Goal: Task Accomplishment & Management: Complete application form

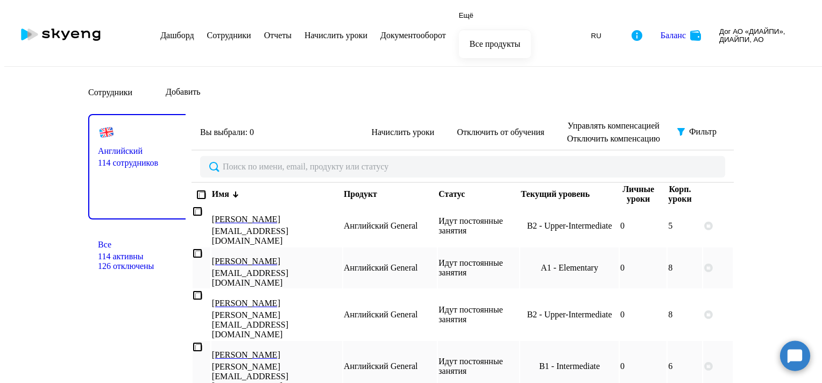
select select "30"
click at [446, 6] on nav "[PERSON_NAME] Отчеты Начислить уроки Документооборот" at bounding box center [303, 35] width 286 height 62
click at [443, 31] on link "Документооборот" at bounding box center [413, 35] width 66 height 9
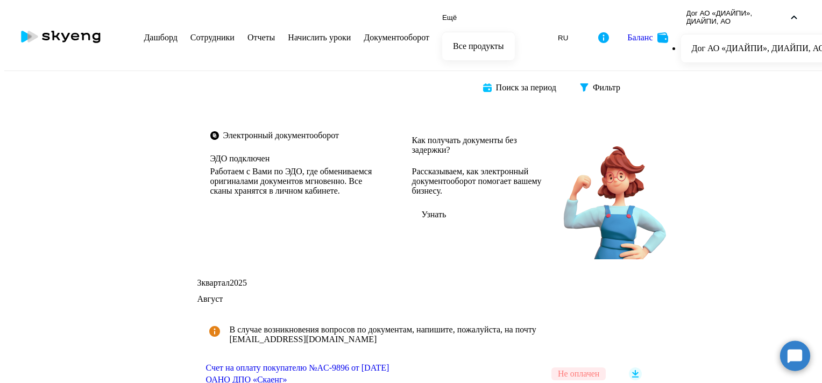
click at [232, 33] on link "Сотрудники" at bounding box center [212, 37] width 44 height 9
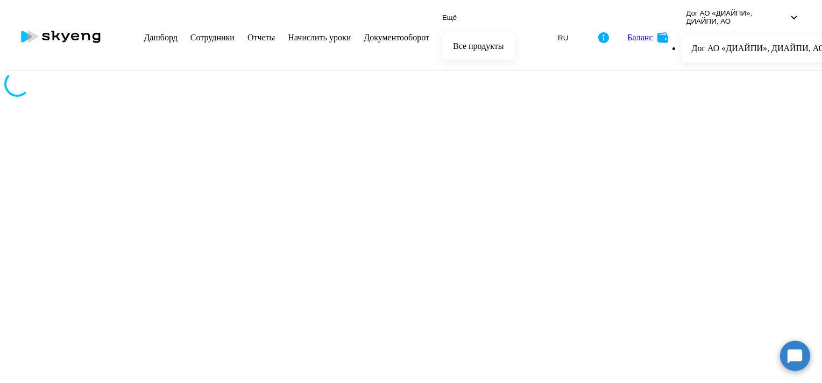
select select "30"
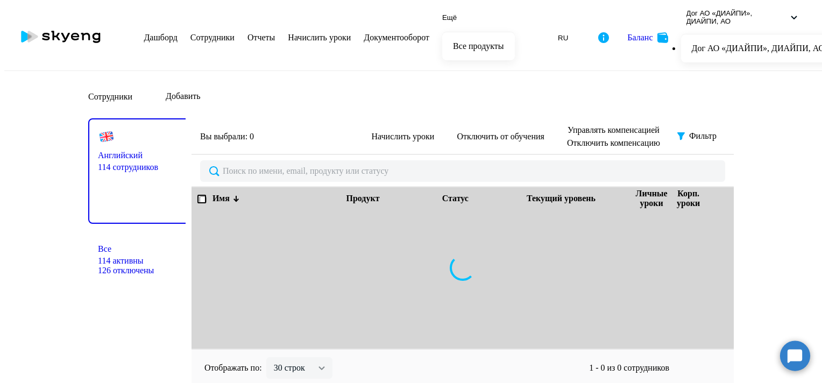
click at [347, 33] on link "Начислить уроки" at bounding box center [319, 37] width 63 height 9
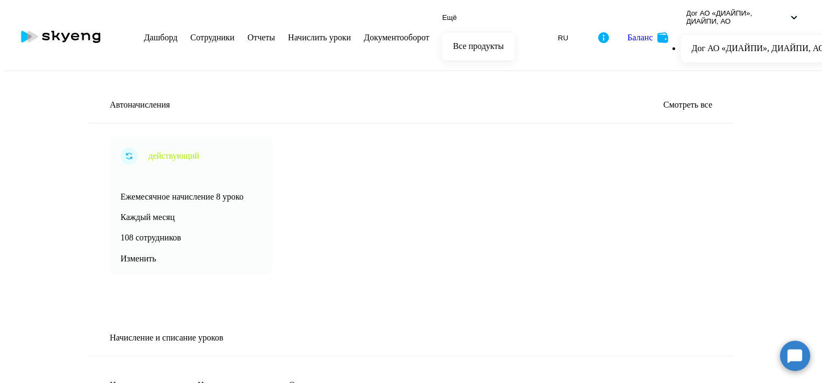
select select "10"
click at [230, 33] on link "Сотрудники" at bounding box center [212, 37] width 44 height 9
select select "30"
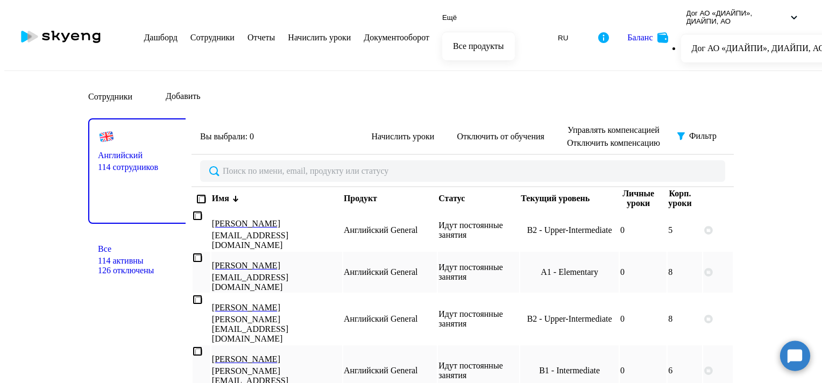
click at [177, 33] on link "Дашборд" at bounding box center [160, 37] width 33 height 9
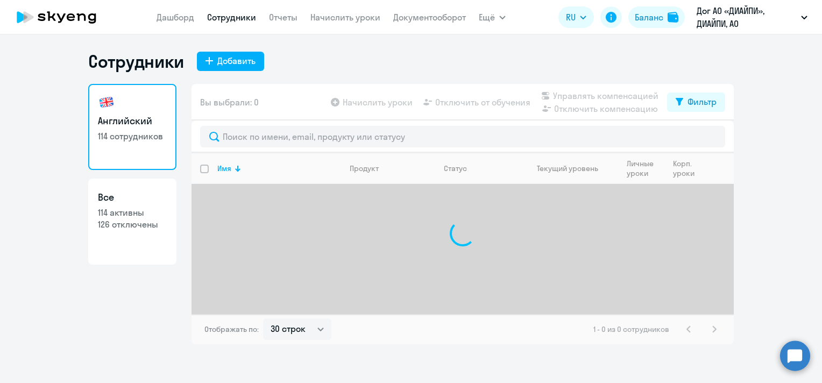
select select "30"
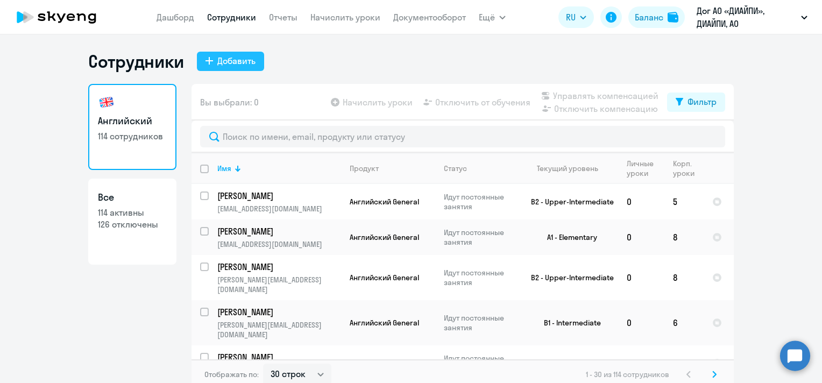
click at [237, 58] on div "Добавить" at bounding box center [236, 60] width 38 height 13
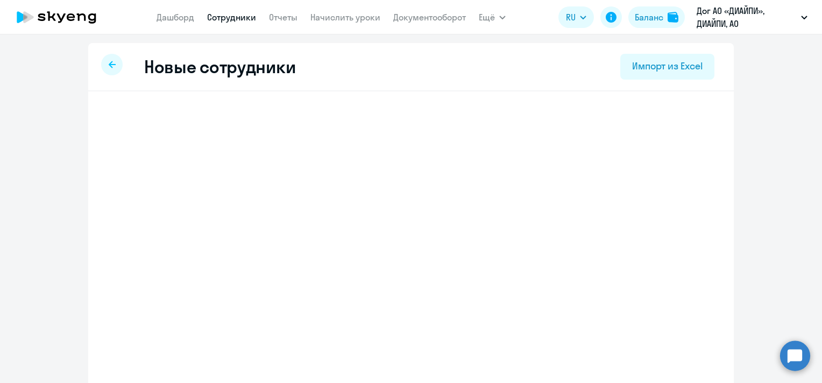
select select "english_adult_not_native_speaker"
select select "5"
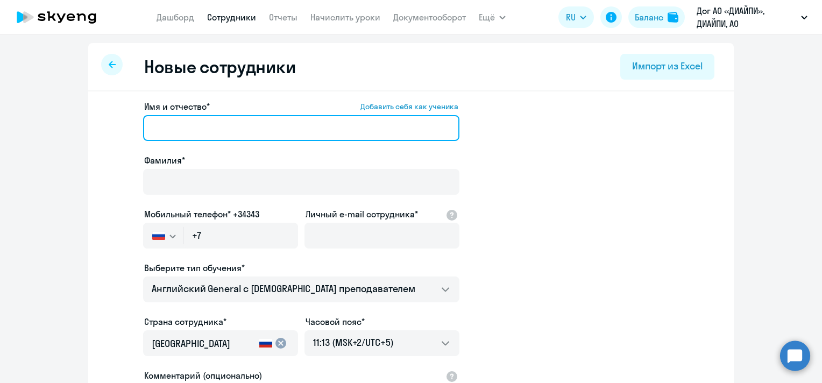
click at [294, 129] on input "Имя и отчество* Добавить себя как ученика" at bounding box center [301, 128] width 316 height 26
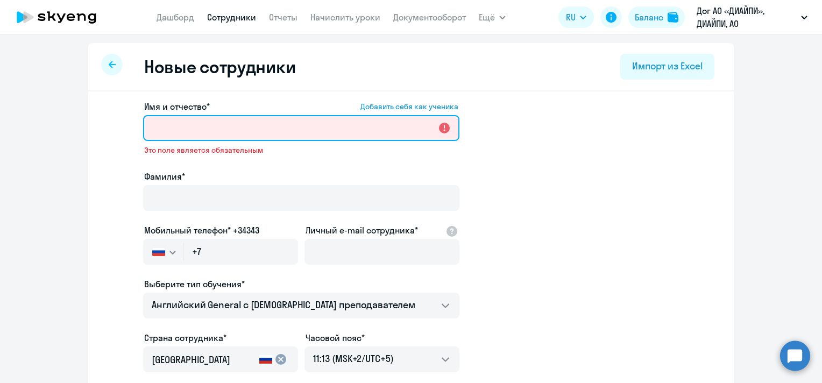
click at [180, 129] on input "Имя и отчество* Добавить себя как ученика" at bounding box center [301, 128] width 316 height 26
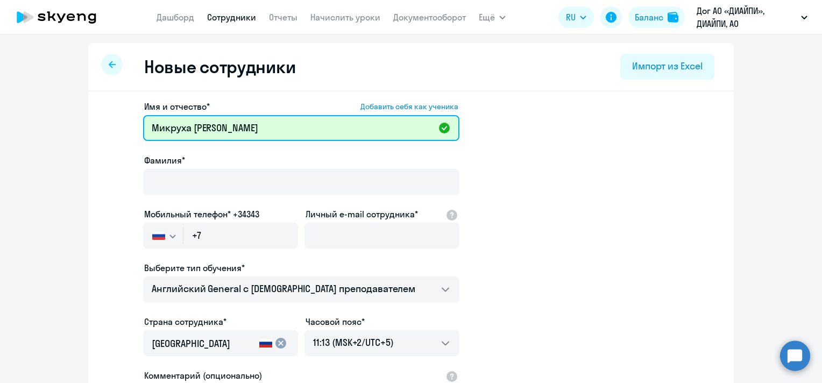
click at [238, 126] on input "Микруха [PERSON_NAME]" at bounding box center [301, 128] width 316 height 26
drag, startPoint x: 179, startPoint y: 127, endPoint x: 148, endPoint y: 129, distance: 30.1
click at [148, 129] on input "Микруха [PERSON_NAME]" at bounding box center [301, 128] width 316 height 26
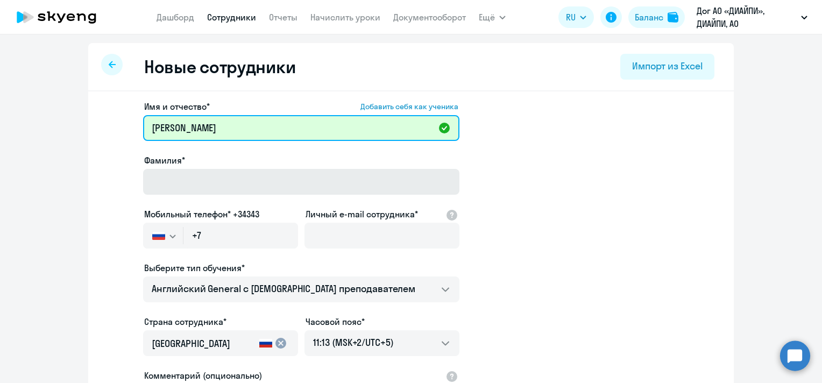
type input "[PERSON_NAME]"
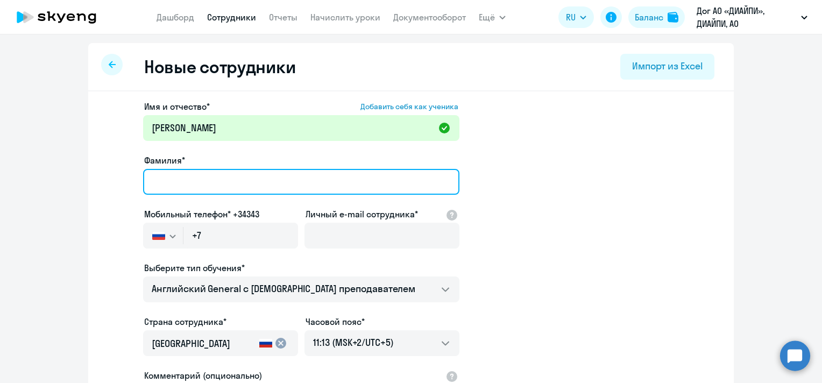
click at [168, 172] on input "Фамилия*" at bounding box center [301, 182] width 316 height 26
type input "Микруха"
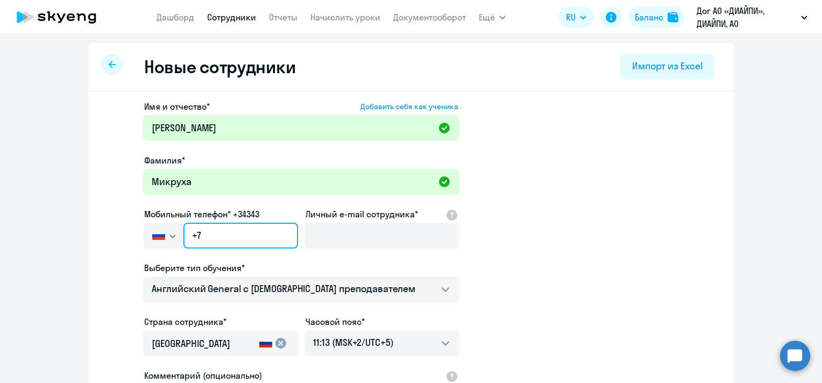
click at [216, 234] on input "+7" at bounding box center [240, 236] width 115 height 26
paste input "927 515-29-49"
type input "+7 927 515-29-49"
click at [722, 179] on div "Имя и отчество* Добавить себя как ученика Ольга Викторовна Фамилия* Микруха Моб…" at bounding box center [410, 327] width 645 height 473
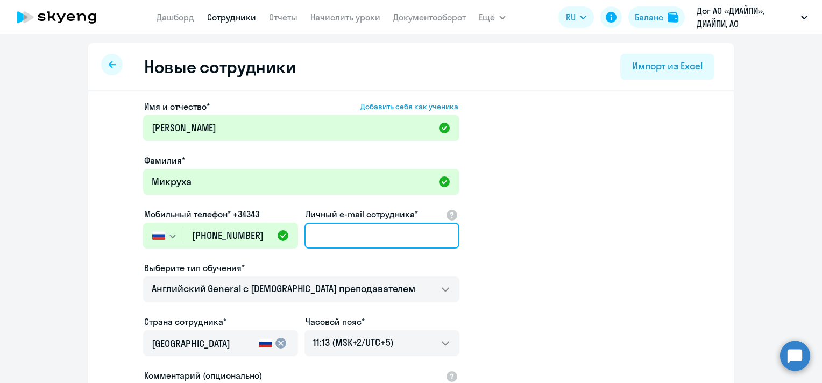
click at [332, 234] on input "Личный e-mail сотрудника*" at bounding box center [381, 236] width 155 height 26
paste input "Lelik468@yandex.ru"
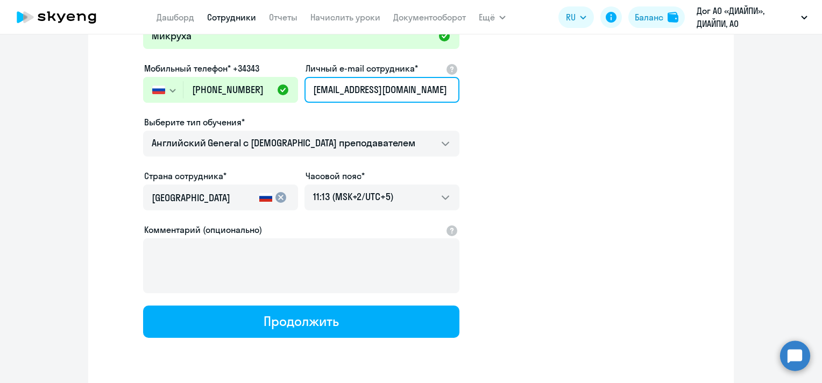
scroll to position [161, 0]
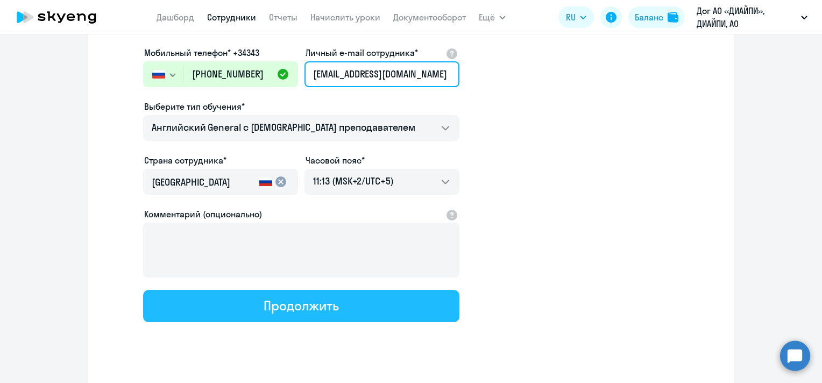
type input "Lelik468@yandex.ru"
click at [328, 305] on div "Продолжить" at bounding box center [301, 305] width 75 height 17
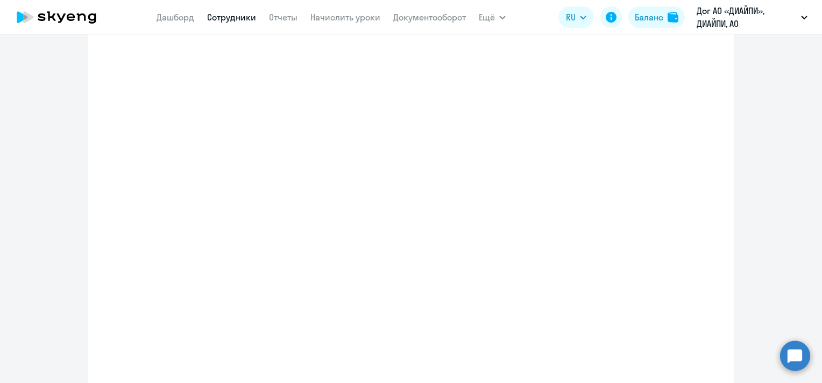
select select "english_adult_not_native_speaker"
select select "5"
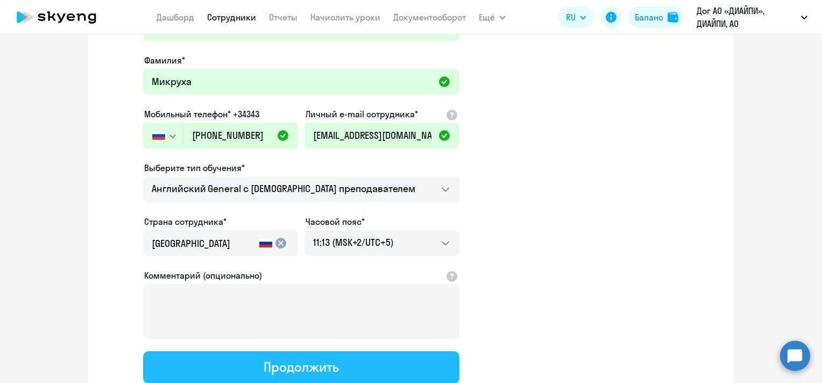
scroll to position [0, 0]
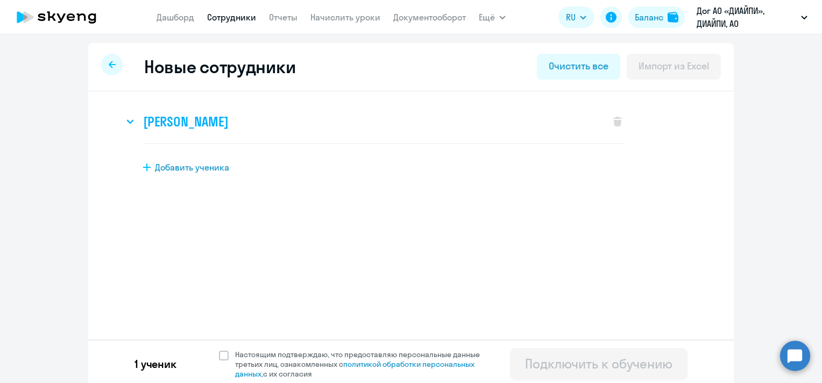
click at [124, 122] on svg-icon at bounding box center [130, 121] width 13 height 13
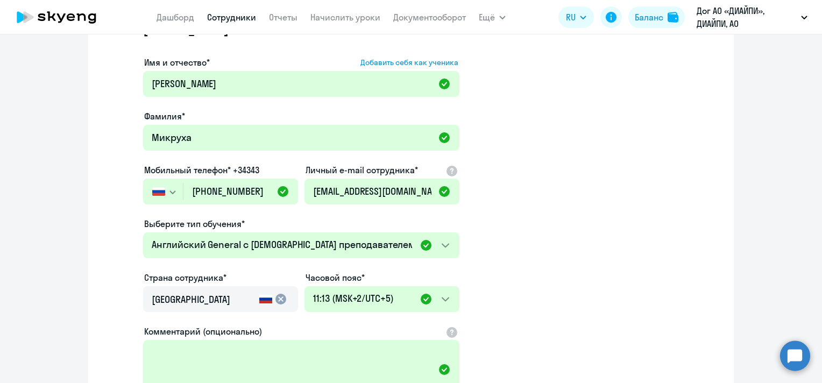
scroll to position [262, 0]
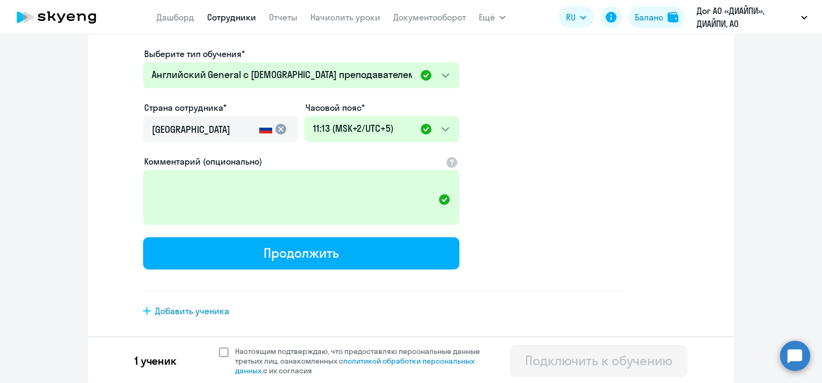
click at [222, 351] on span at bounding box center [224, 352] width 10 height 10
click at [219, 346] on input "Настоящим подтверждаю, что предоставляю персональные данные третьих лиц, ознако…" at bounding box center [218, 346] width 1 height 1
checkbox input "true"
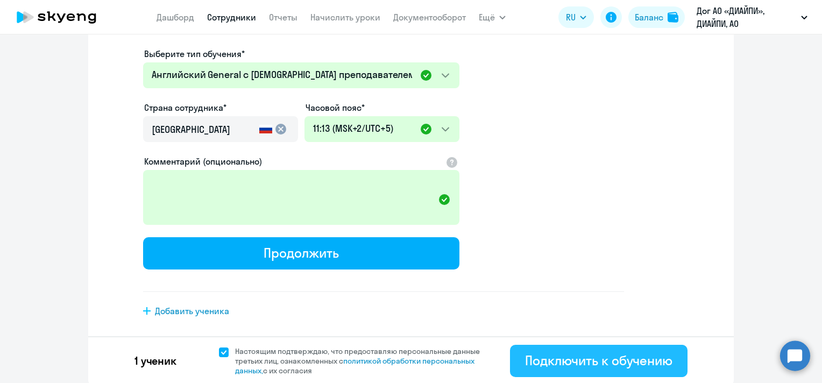
click at [638, 352] on div "Подключить к обучению" at bounding box center [598, 360] width 147 height 17
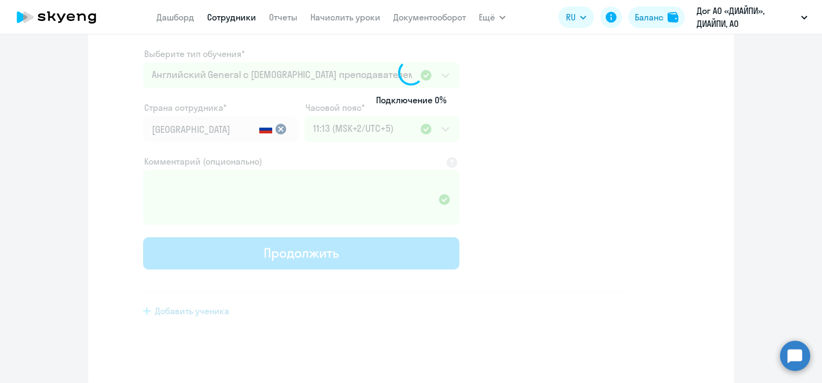
scroll to position [180, 0]
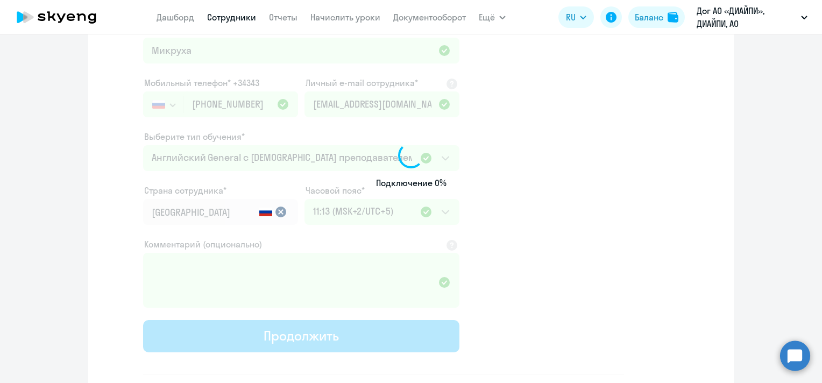
select select "english_adult_not_native_speaker"
select select "5"
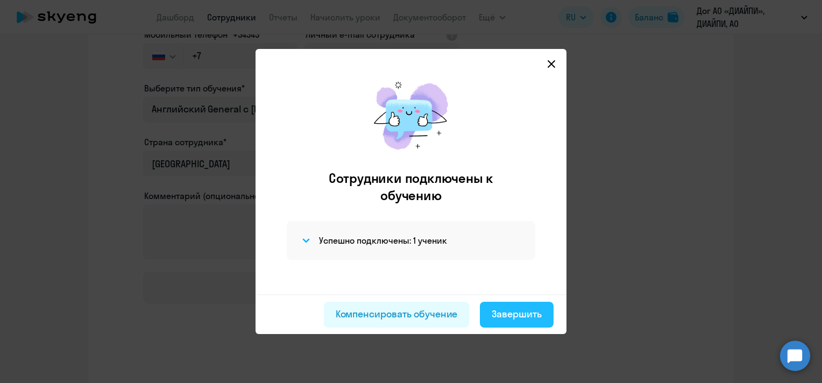
click at [511, 304] on button "Завершить" at bounding box center [517, 315] width 74 height 26
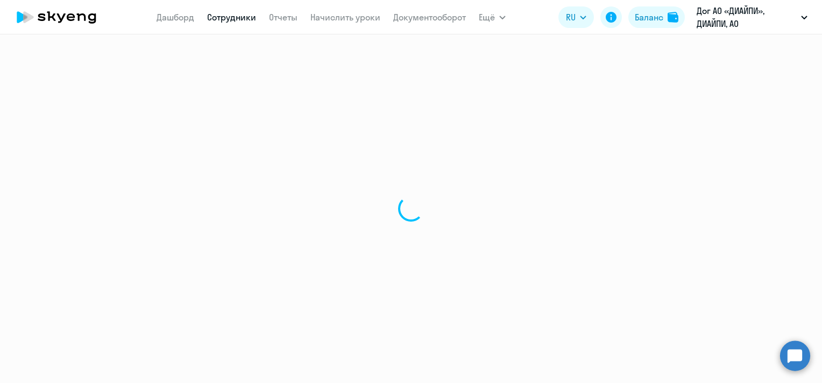
select select "30"
